Goal: Find contact information: Find contact information

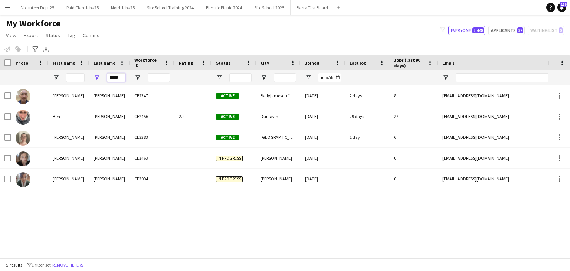
click at [120, 77] on input "*****" at bounding box center [116, 77] width 19 height 9
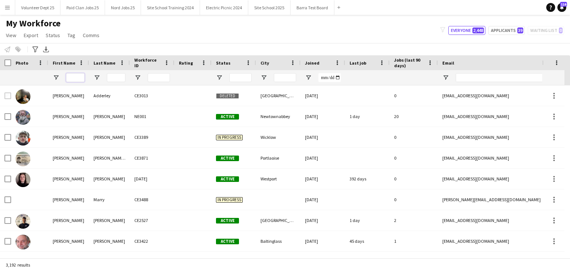
click at [76, 78] on input "First Name Filter Input" at bounding box center [75, 77] width 19 height 9
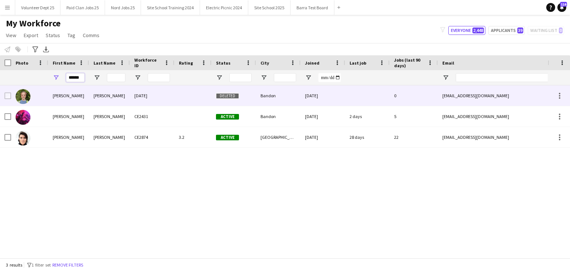
type input "******"
click at [94, 96] on div "[PERSON_NAME]" at bounding box center [109, 95] width 41 height 20
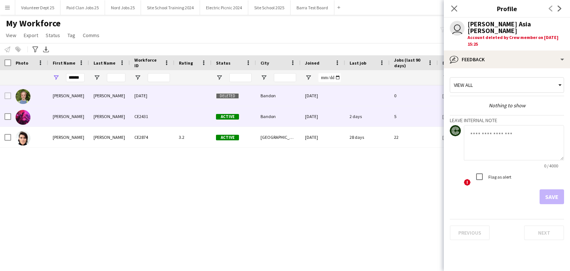
click at [88, 124] on div "[PERSON_NAME]" at bounding box center [68, 116] width 41 height 20
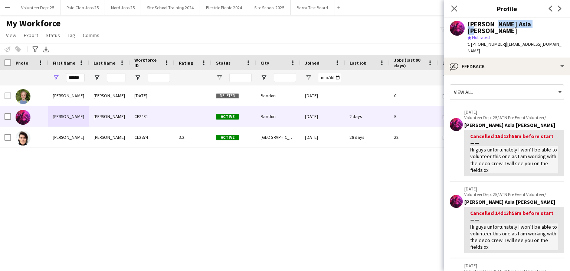
drag, startPoint x: 531, startPoint y: 25, endPoint x: 491, endPoint y: 24, distance: 40.4
click at [310, 24] on div "[PERSON_NAME] Asia [PERSON_NAME]" at bounding box center [515, 27] width 96 height 13
copy div "[PERSON_NAME]"
drag, startPoint x: 501, startPoint y: 36, endPoint x: 559, endPoint y: 39, distance: 57.9
click at [310, 39] on app-profile-header "[PERSON_NAME] Asia [PERSON_NAME] star Not rated t. [PHONE_NUMBER] | [EMAIL_ADDR…" at bounding box center [507, 38] width 126 height 40
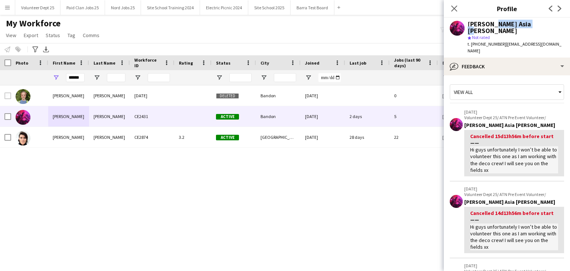
copy span "[EMAIL_ADDRESS][DOMAIN_NAME]"
